Goal: Information Seeking & Learning: Learn about a topic

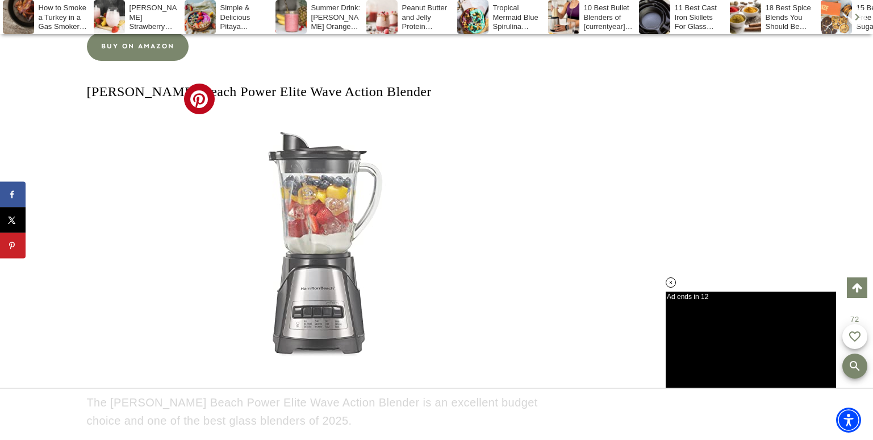
click at [315, 146] on img at bounding box center [315, 250] width 284 height 284
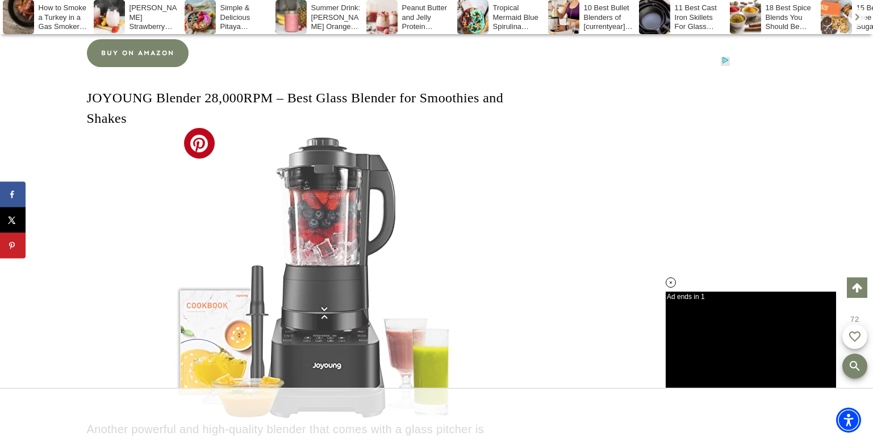
click at [344, 216] on img at bounding box center [315, 277] width 284 height 284
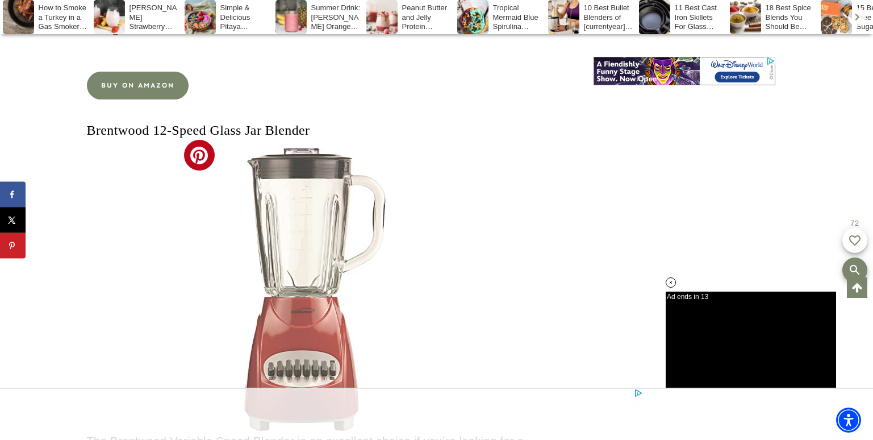
click at [282, 245] on img at bounding box center [315, 289] width 284 height 284
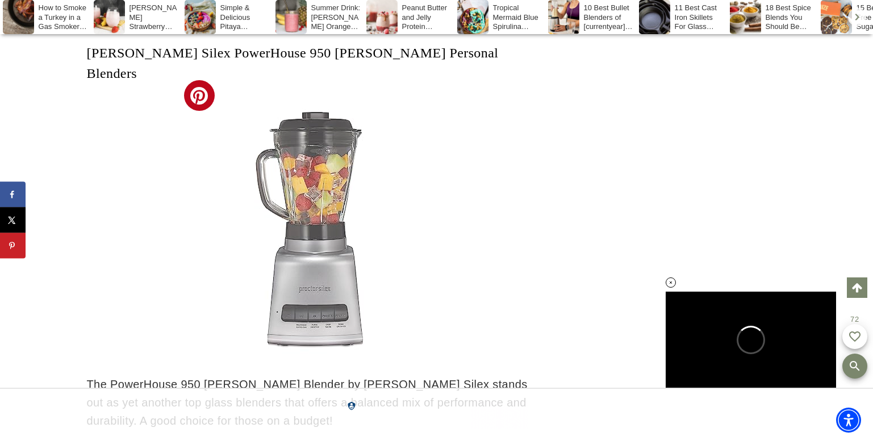
click at [315, 147] on img at bounding box center [315, 232] width 284 height 284
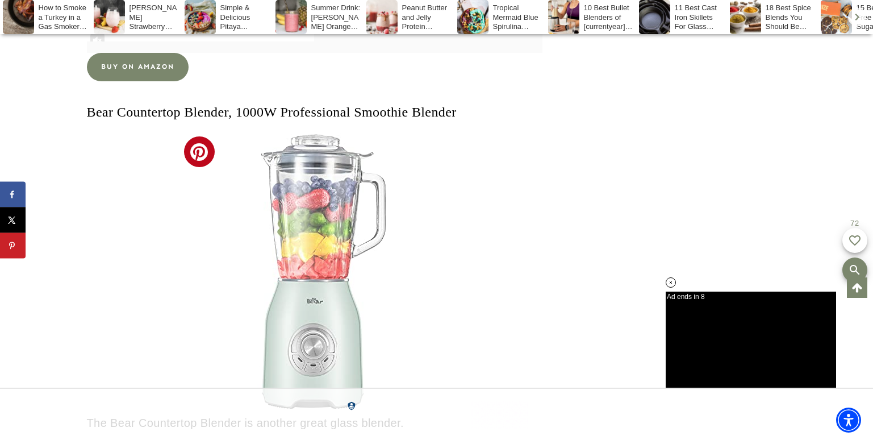
click at [316, 217] on img at bounding box center [315, 271] width 284 height 284
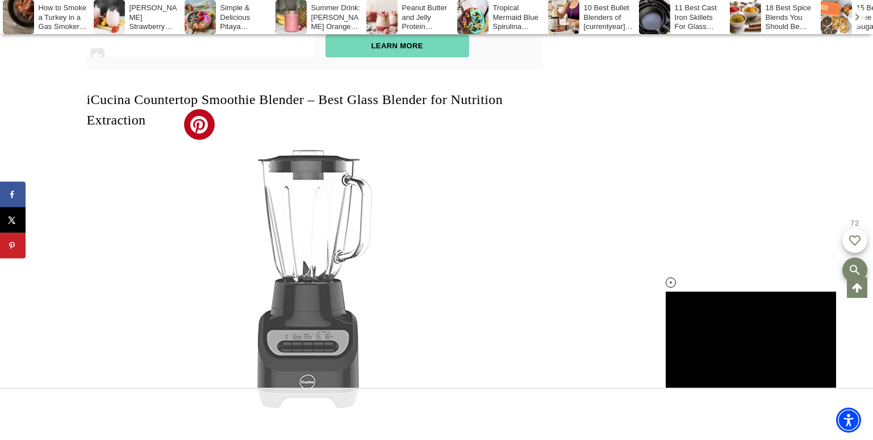
click at [313, 198] on img at bounding box center [315, 279] width 284 height 284
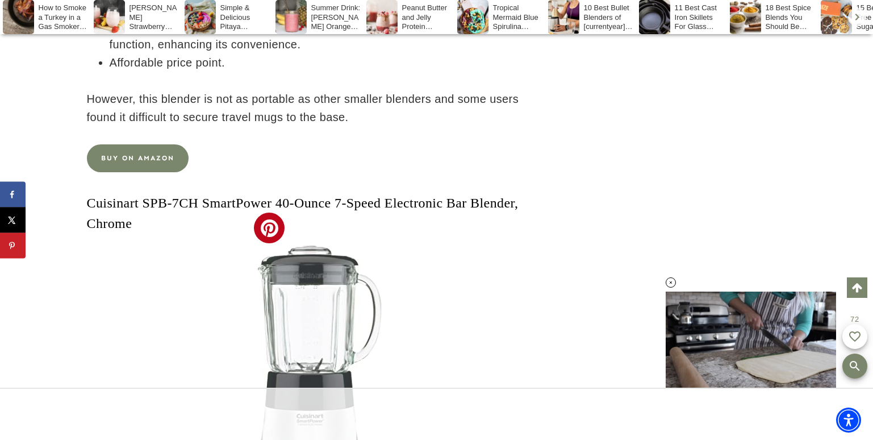
click at [316, 247] on img at bounding box center [314, 382] width 144 height 284
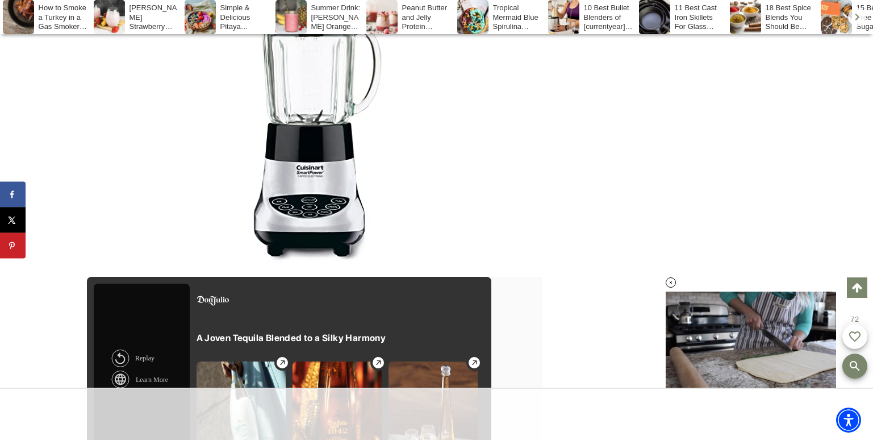
scroll to position [11502, 0]
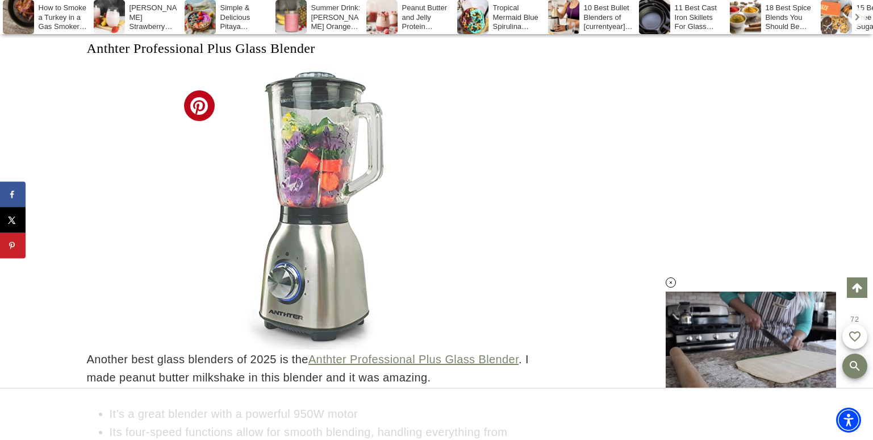
click at [315, 173] on img at bounding box center [315, 207] width 284 height 284
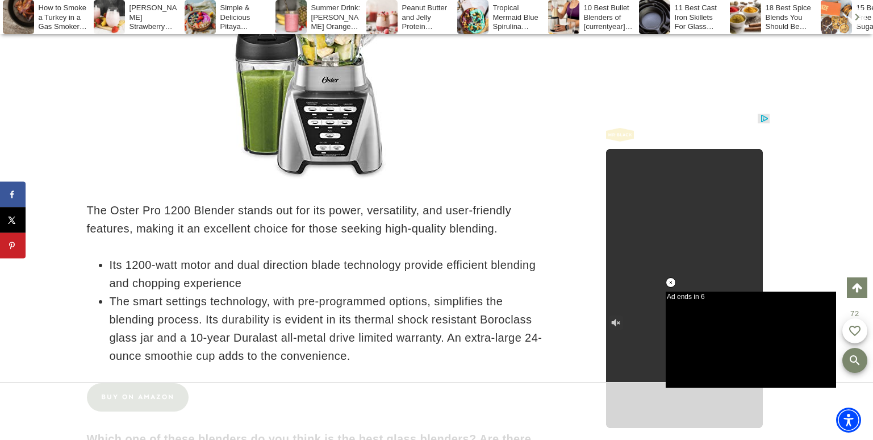
scroll to position [13479, 0]
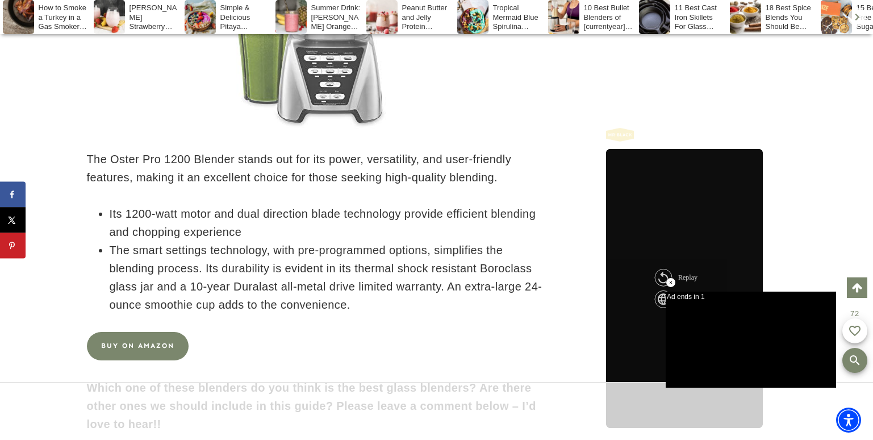
click at [327, 85] on img at bounding box center [315, 7] width 284 height 284
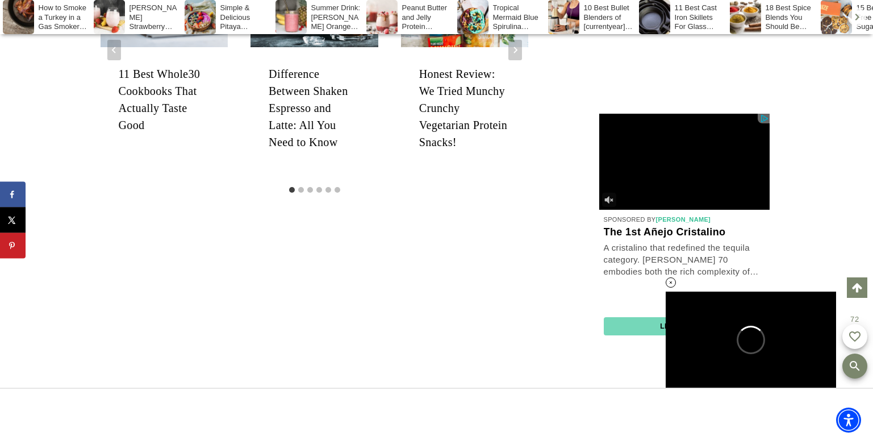
scroll to position [0, 0]
